Goal: Obtain resource: Download file/media

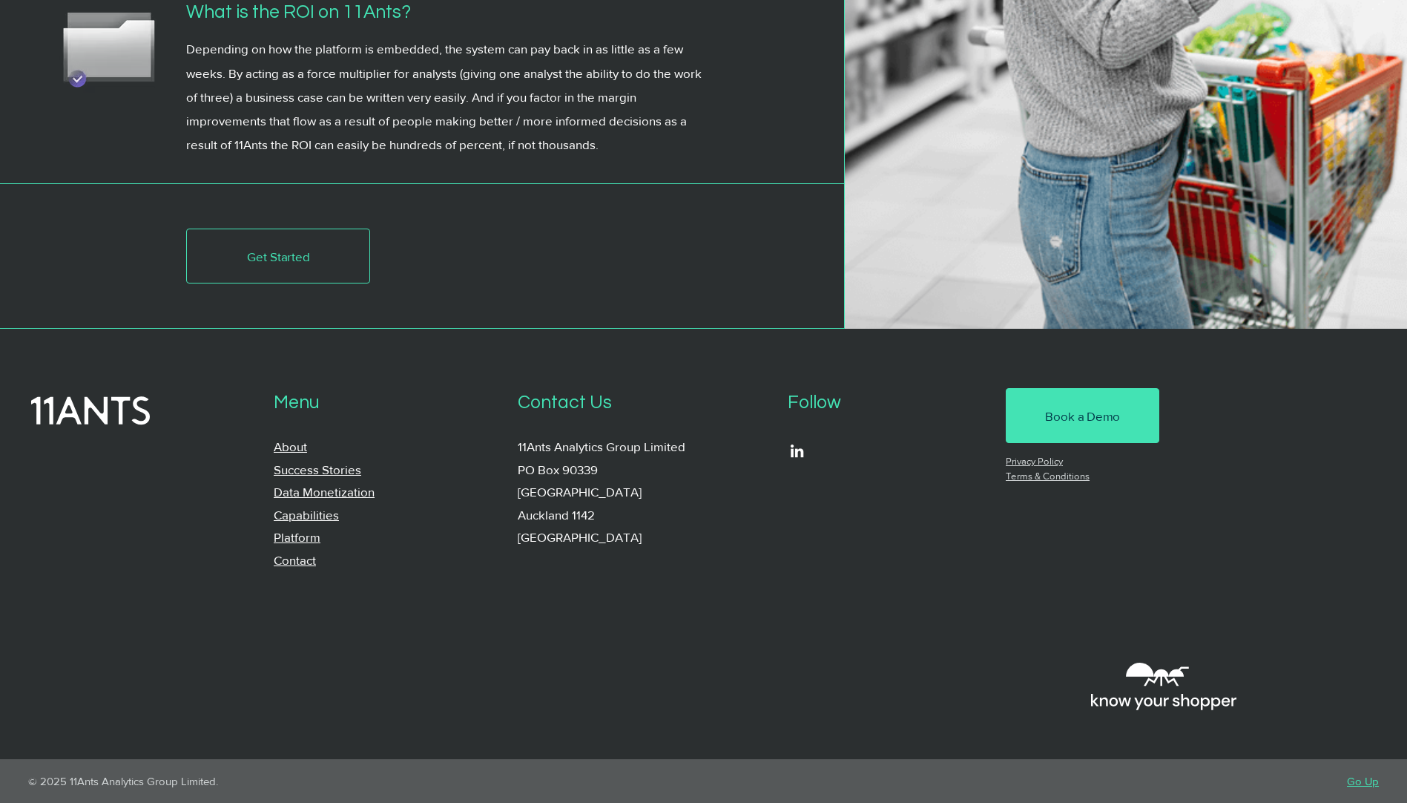
scroll to position [5406, 0]
click at [304, 511] on link "Capabilities" at bounding box center [306, 514] width 65 height 14
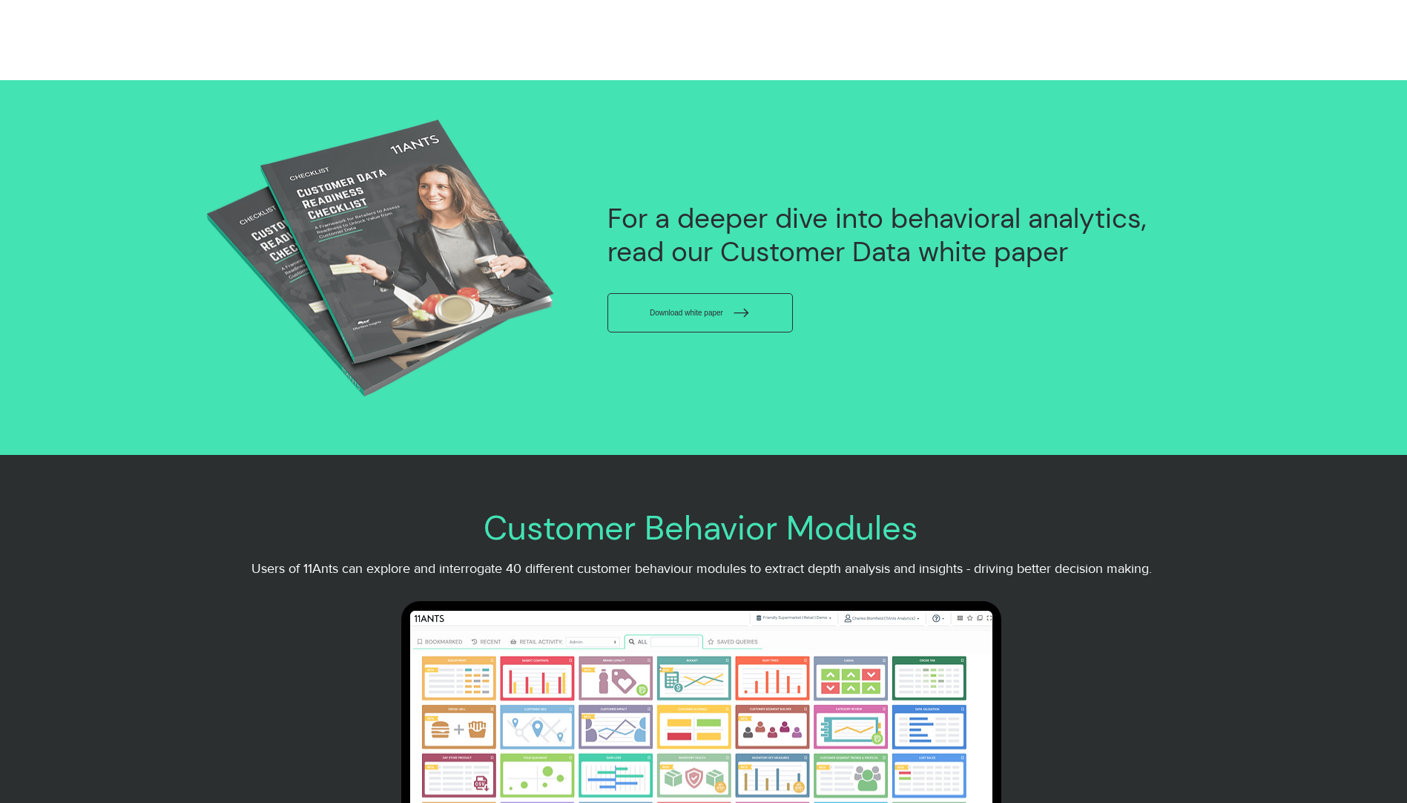
scroll to position [2670, 0]
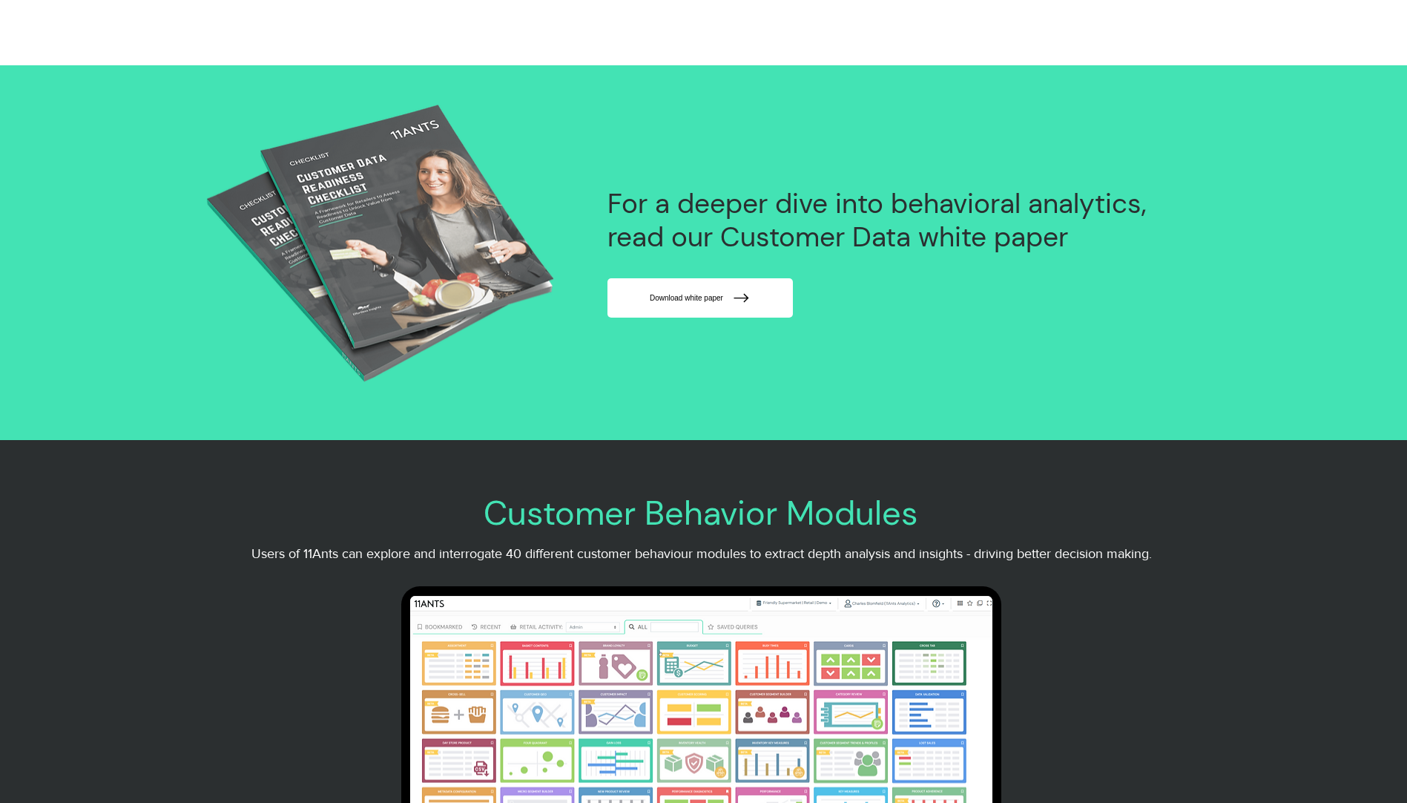
click at [785, 314] on span "Download white paper" at bounding box center [700, 298] width 179 height 32
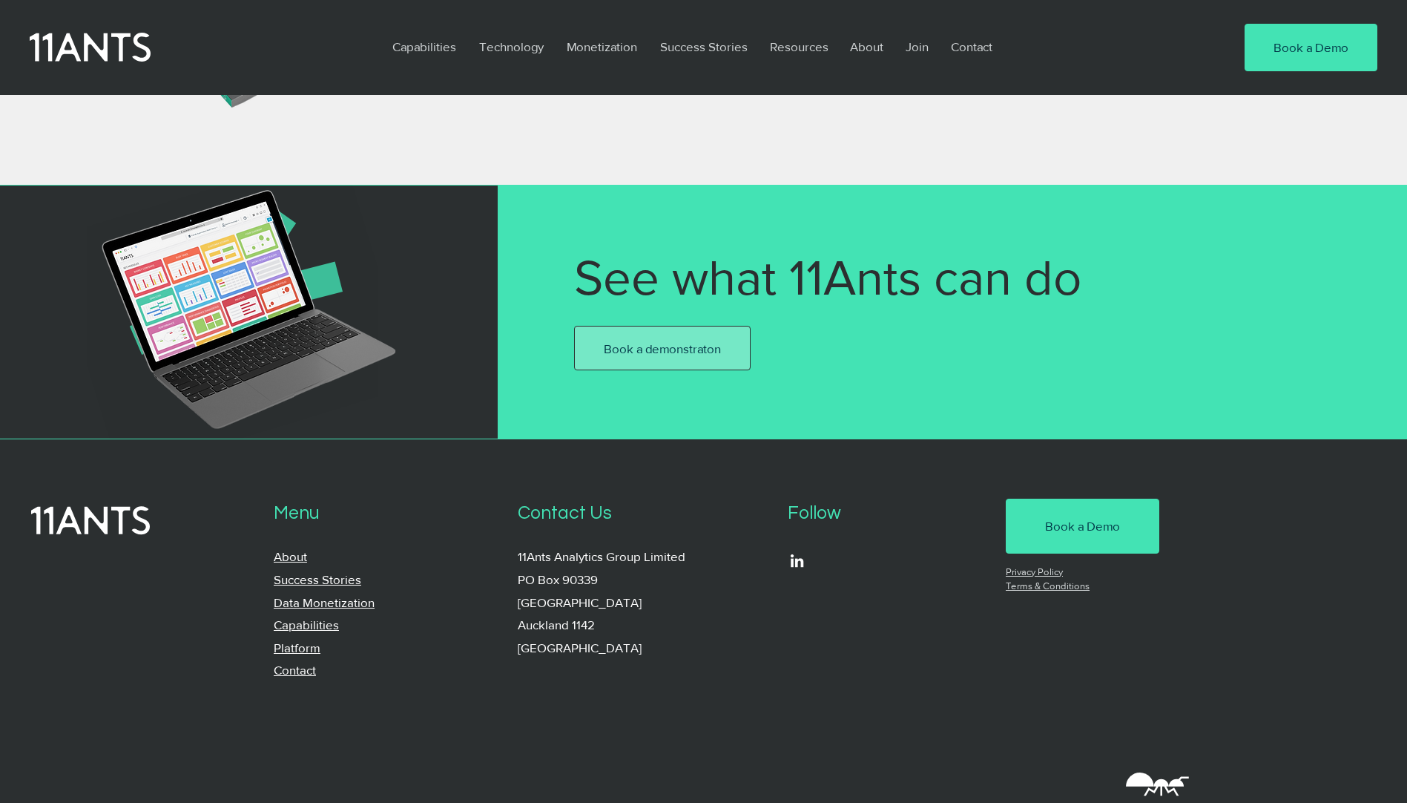
scroll to position [1113, 0]
